Goal: Task Accomplishment & Management: Manage account settings

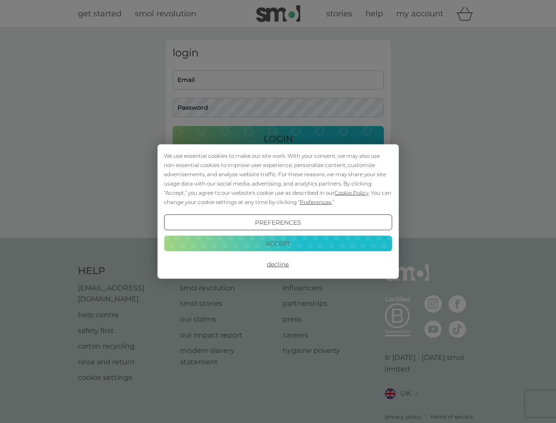
click at [352, 192] on span "Cookie Policy" at bounding box center [352, 192] width 34 height 7
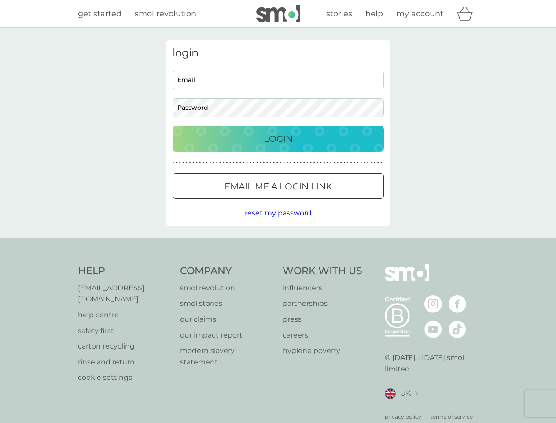
click at [315, 202] on div "login Email Password Login ● ● ● ● ● ● ● ● ● ● ● ● ● ● ● ● ● ● ● ● ● ● ● ● ● ● …" at bounding box center [278, 132] width 225 height 185
click at [278, 222] on div "login Email Password Login ● ● ● ● ● ● ● ● ● ● ● ● ● ● ● ● ● ● ● ● ● ● ● ● ● ● …" at bounding box center [278, 132] width 225 height 185
click at [278, 264] on div "Help [EMAIL_ADDRESS][DOMAIN_NAME] help centre safety first carton recycling rin…" at bounding box center [278, 342] width 401 height 156
click at [278, 243] on div "Help [EMAIL_ADDRESS][DOMAIN_NAME] help centre safety first carton recycling rin…" at bounding box center [278, 342] width 556 height 209
